Goal: Task Accomplishment & Management: Use online tool/utility

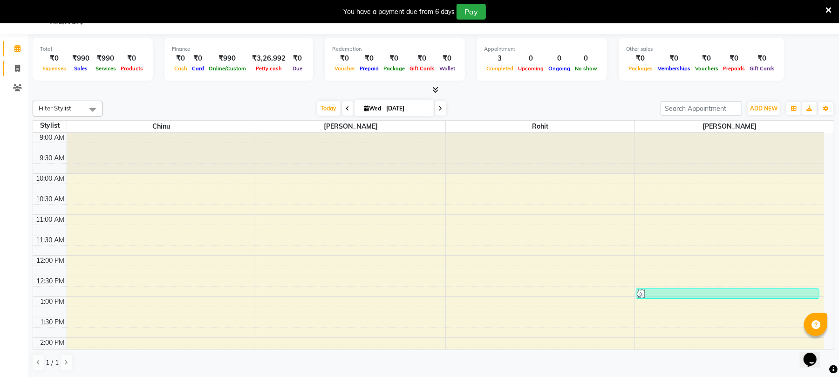
scroll to position [23, 0]
click at [19, 68] on icon at bounding box center [17, 68] width 5 height 7
select select "service"
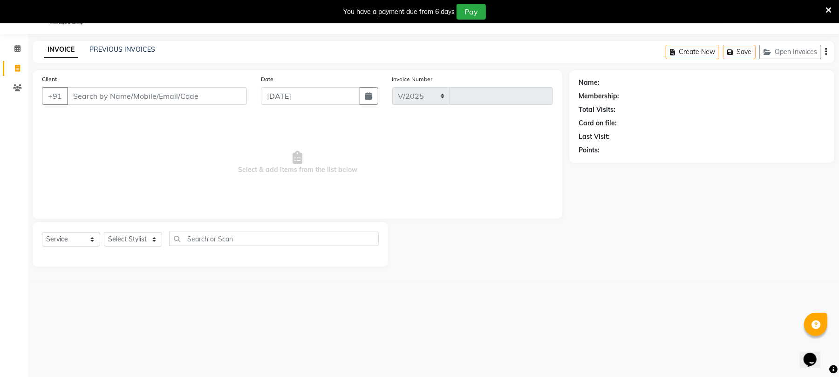
select select "32"
type input "2239"
click at [76, 97] on input "Client" at bounding box center [157, 96] width 180 height 18
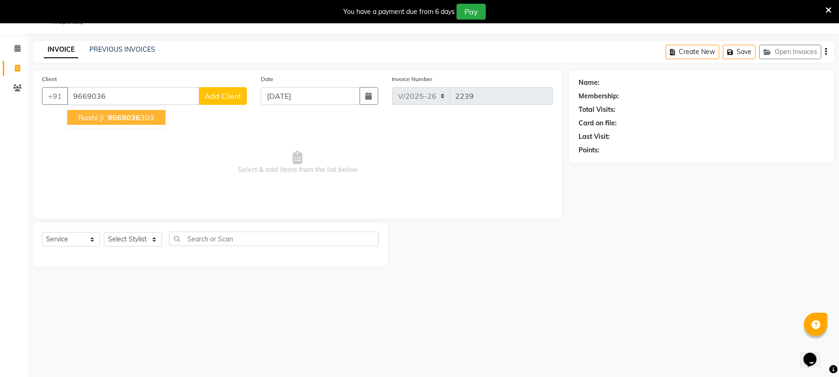
click at [91, 114] on span "rashi ji" at bounding box center [91, 117] width 26 height 9
type input "9669036303"
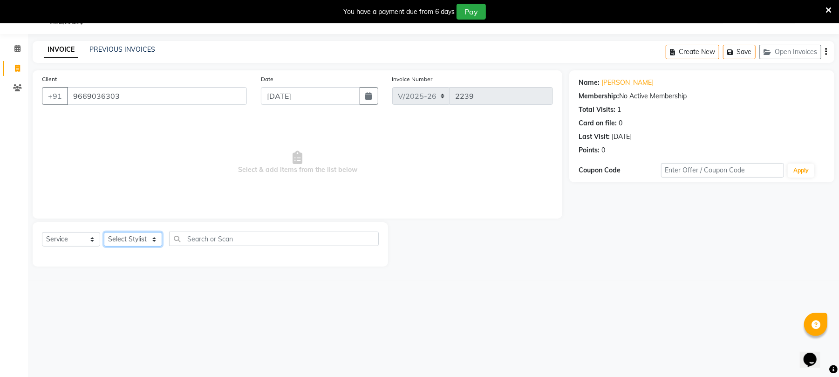
click at [151, 239] on select "Select Stylist Chinu [PERSON_NAME] Reception Rohit" at bounding box center [133, 239] width 58 height 14
select select "32299"
click at [104, 232] on select "Select Stylist Chinu [PERSON_NAME] Reception Rohit" at bounding box center [133, 239] width 58 height 14
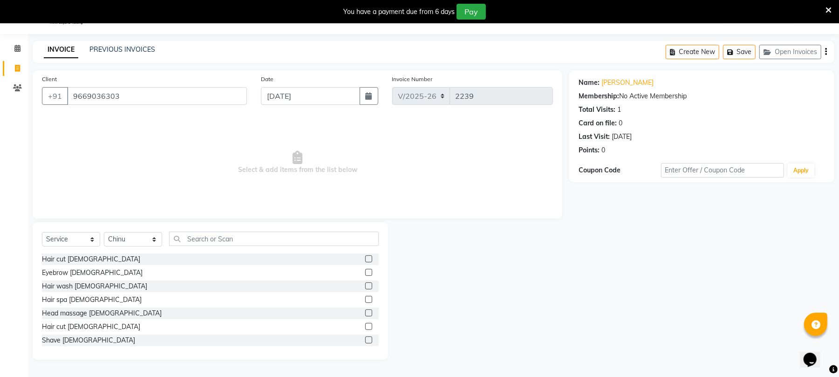
click at [365, 258] on label at bounding box center [368, 258] width 7 height 7
click at [365, 258] on input "checkbox" at bounding box center [368, 259] width 6 height 6
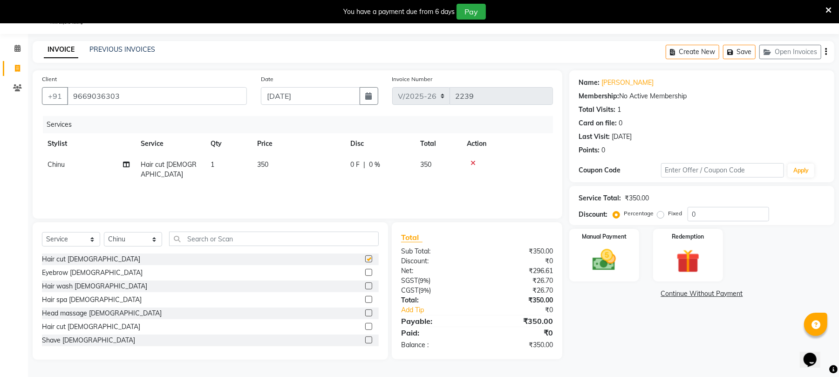
checkbox input "false"
click at [614, 253] on img at bounding box center [604, 260] width 40 height 28
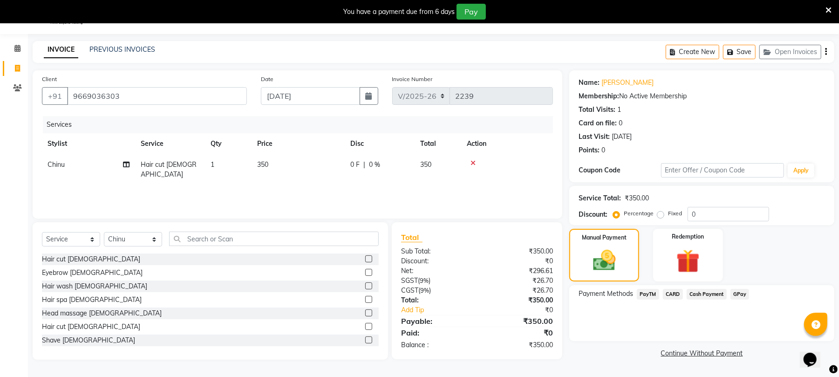
click at [701, 292] on span "Cash Payment" at bounding box center [707, 294] width 40 height 11
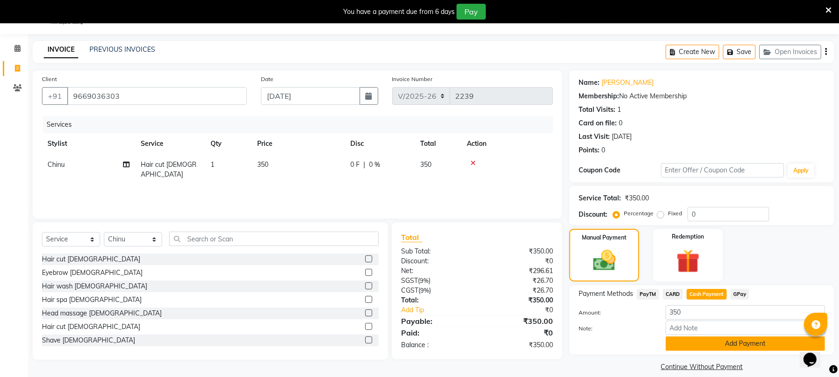
click at [711, 338] on button "Add Payment" at bounding box center [745, 343] width 159 height 14
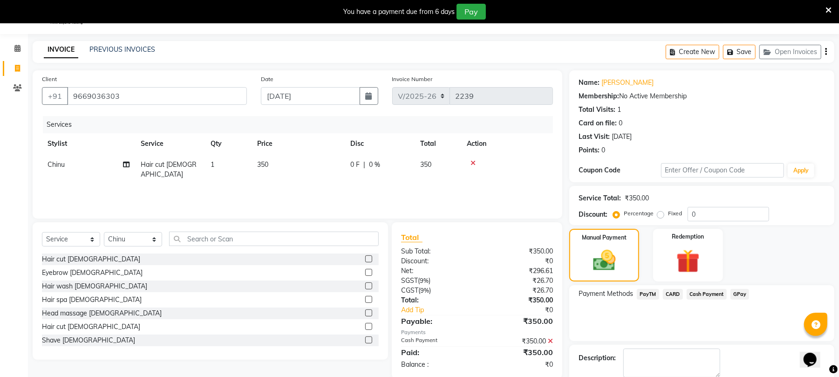
click at [692, 294] on span "Cash Payment" at bounding box center [707, 294] width 40 height 11
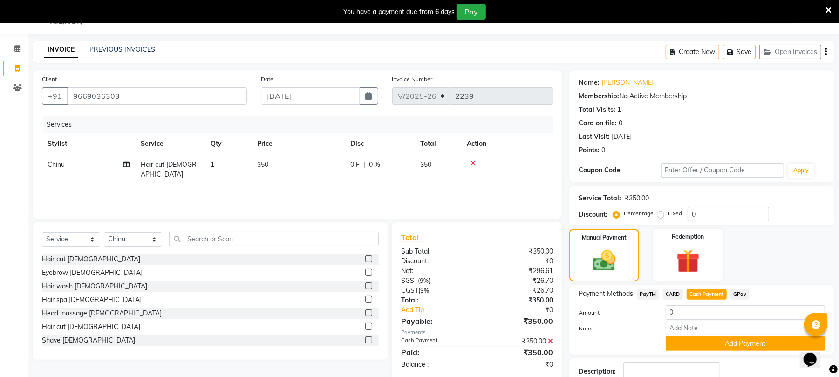
click at [642, 295] on span "PayTM" at bounding box center [648, 294] width 22 height 11
click at [707, 343] on button "Add Payment" at bounding box center [745, 343] width 159 height 14
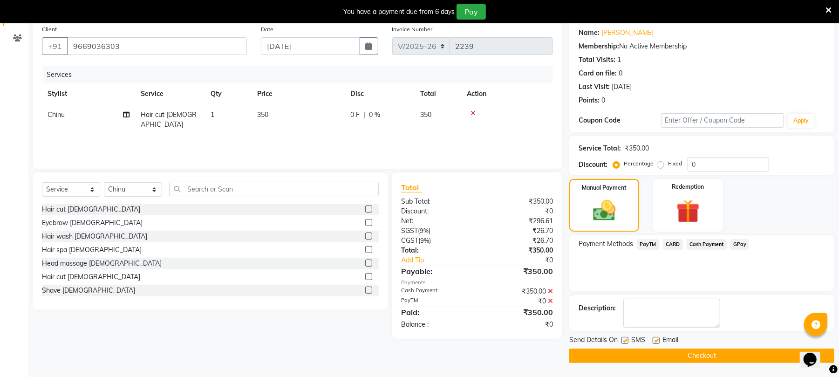
scroll to position [74, 0]
click at [718, 351] on button "Checkout" at bounding box center [702, 356] width 265 height 14
